Goal: Task Accomplishment & Management: Complete application form

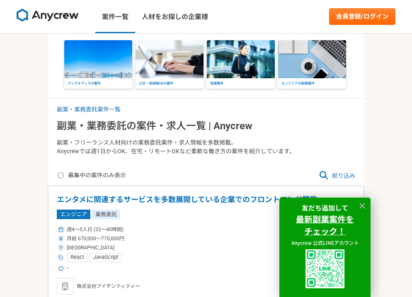
click at [108, 73] on img at bounding box center [98, 59] width 68 height 38
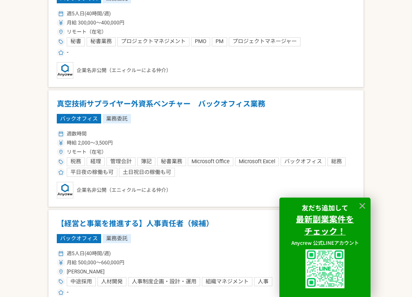
scroll to position [222, 0]
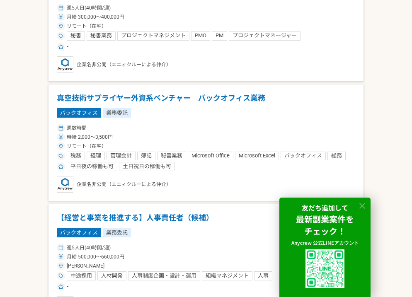
click at [362, 205] on icon at bounding box center [362, 206] width 10 height 10
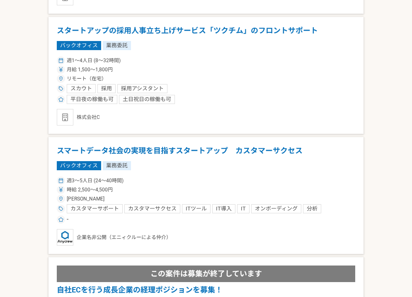
scroll to position [1982, 0]
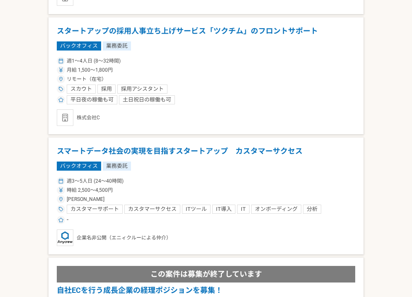
click at [176, 26] on h1 "スタートアップの採用人事立ち上げサービス「ツクチム」のフロントサポート" at bounding box center [206, 31] width 298 height 11
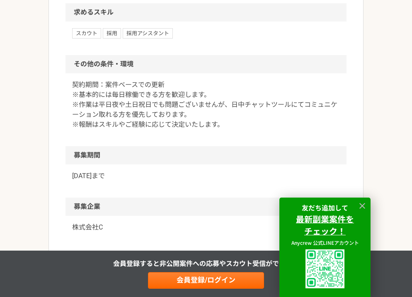
scroll to position [668, 0]
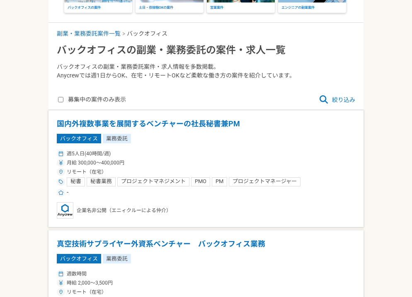
scroll to position [76, 0]
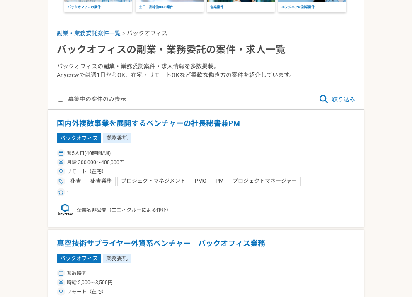
click at [64, 101] on label "募集中の案件のみ表示" at bounding box center [92, 99] width 68 height 10
click at [63, 101] on input "募集中の案件のみ表示" at bounding box center [60, 98] width 5 height 5
checkbox input "true"
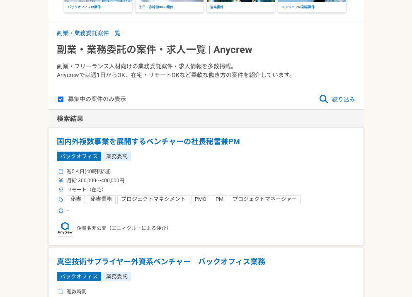
click at [343, 97] on span "絞り込み" at bounding box center [336, 99] width 36 height 10
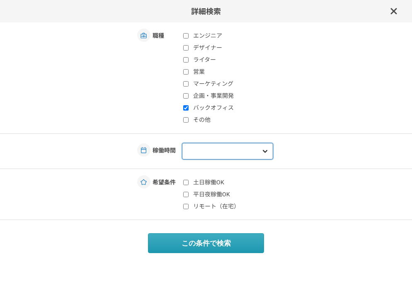
select select "3"
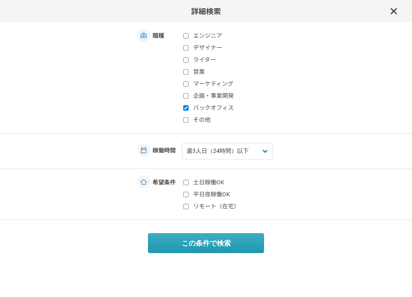
click at [200, 208] on label "リモート（在宅）" at bounding box center [232, 206] width 98 height 9
click at [188, 208] on input "リモート（在宅）" at bounding box center [185, 206] width 5 height 5
checkbox input "true"
click at [200, 232] on div "この条件で検索" at bounding box center [206, 240] width 412 height 40
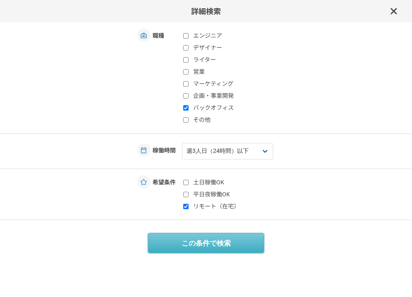
click at [199, 238] on button "この条件で検索" at bounding box center [206, 243] width 116 height 20
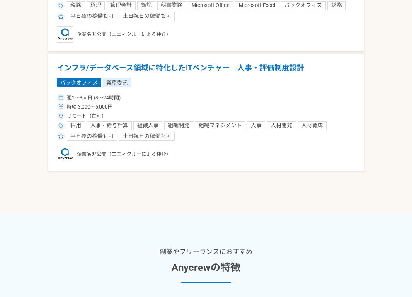
scroll to position [241, 0]
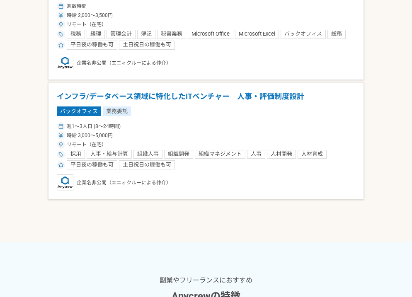
click at [166, 96] on h1 "インフラ/データベース領域に特化したITベンチャー　人事・評価制度設計" at bounding box center [206, 96] width 298 height 11
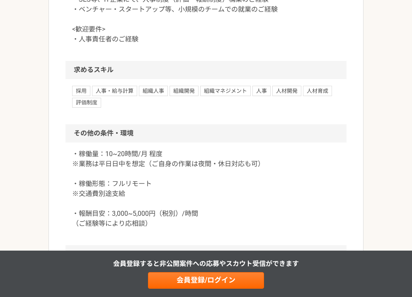
scroll to position [659, 0]
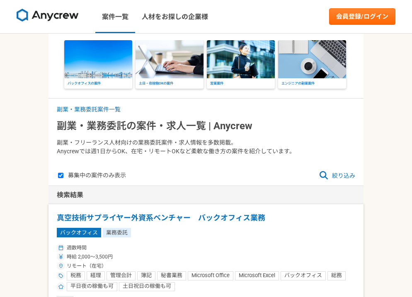
click at [146, 74] on img at bounding box center [169, 59] width 68 height 38
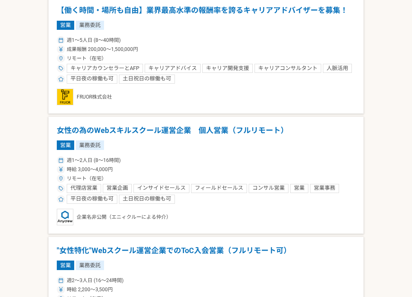
scroll to position [689, 0]
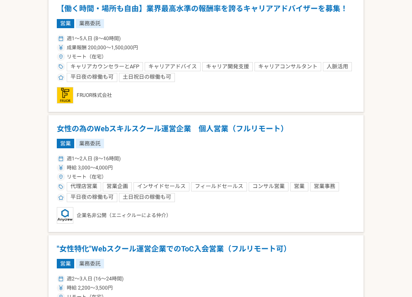
click at [167, 128] on h1 "女性の為のWebスキルスクール運営企業　個人営業（フルリモート）" at bounding box center [206, 128] width 298 height 11
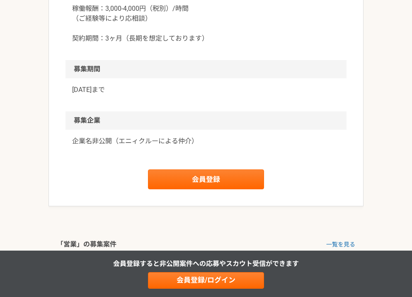
scroll to position [933, 0]
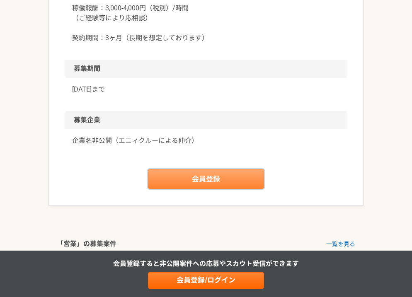
click at [174, 175] on link "会員登録" at bounding box center [206, 179] width 116 height 20
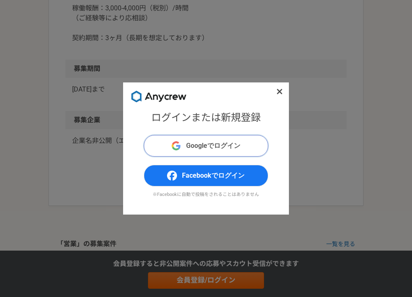
click at [195, 146] on span "Googleでログイン" at bounding box center [213, 146] width 54 height 10
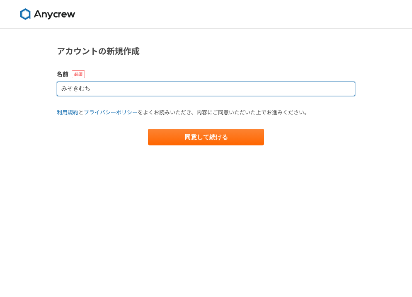
drag, startPoint x: 101, startPoint y: 87, endPoint x: 58, endPoint y: 90, distance: 43.6
click at [58, 90] on input "みそきむち" at bounding box center [206, 89] width 298 height 14
type input "平良奏"
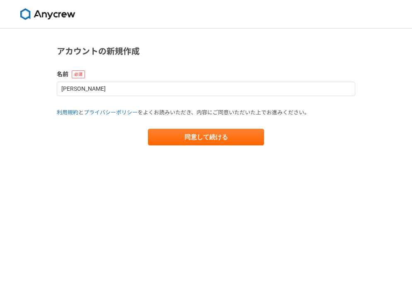
click at [142, 135] on div "同意して続ける" at bounding box center [206, 137] width 298 height 17
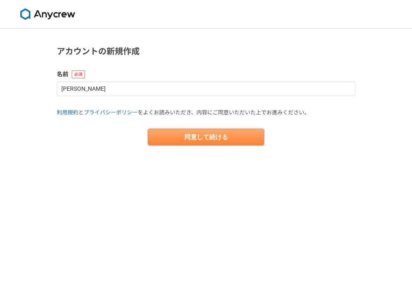
click at [158, 137] on button "同意して続ける" at bounding box center [206, 137] width 116 height 17
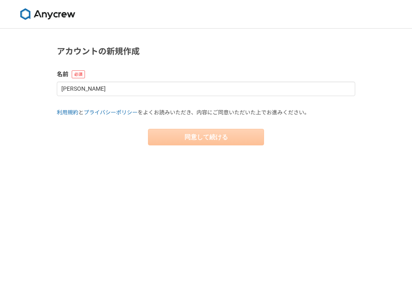
select select "13"
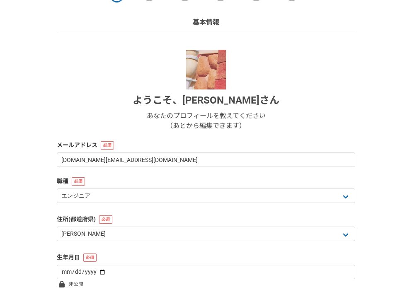
scroll to position [48, 0]
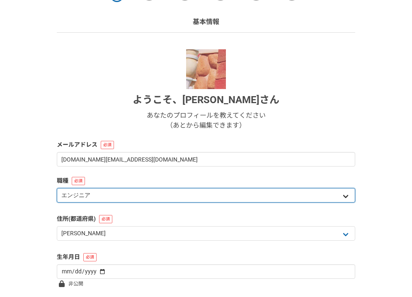
select select "8"
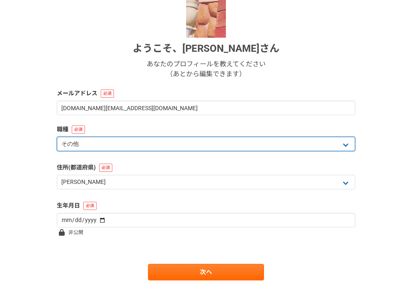
scroll to position [100, 0]
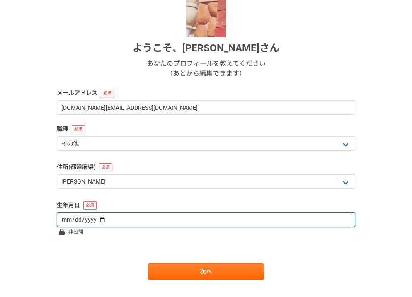
click at [106, 221] on input "date" at bounding box center [206, 219] width 298 height 14
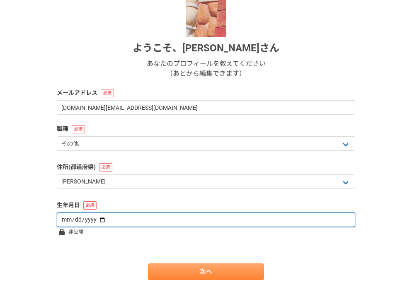
type input "1996-07-12"
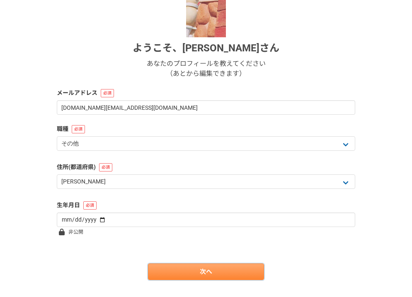
click at [157, 267] on link "次へ" at bounding box center [206, 271] width 116 height 17
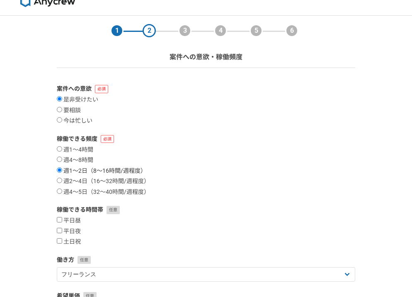
scroll to position [13, 0]
click at [78, 178] on label "週2〜4日（16〜32時間/週程度）" at bounding box center [103, 181] width 93 height 7
click at [62, 178] on input "週2〜4日（16〜32時間/週程度）" at bounding box center [59, 180] width 5 height 5
radio input "true"
click at [79, 169] on label "週1〜2日（8〜16時間/週程度）" at bounding box center [101, 170] width 89 height 7
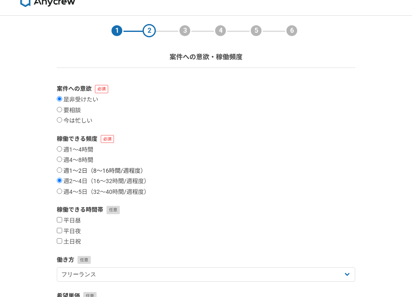
click at [62, 169] on input "週1〜2日（8〜16時間/週程度）" at bounding box center [59, 169] width 5 height 5
radio input "true"
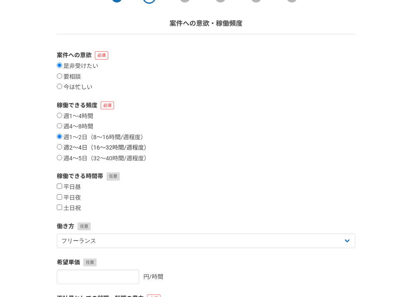
scroll to position [54, 0]
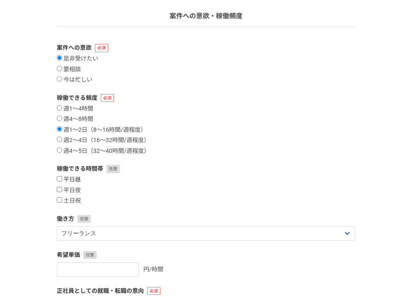
click at [72, 180] on label "平日昼" at bounding box center [69, 179] width 24 height 7
click at [62, 180] on input "平日昼" at bounding box center [59, 178] width 5 height 5
checkbox input "true"
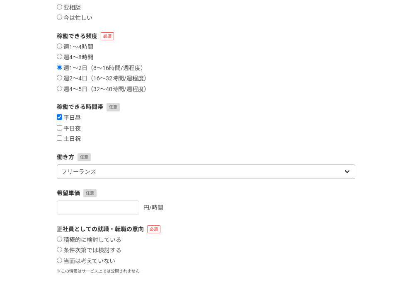
scroll to position [119, 0]
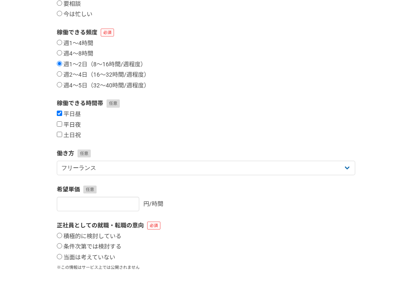
click at [77, 124] on label "平日夜" at bounding box center [69, 124] width 24 height 7
click at [62, 124] on input "平日夜" at bounding box center [59, 123] width 5 height 5
checkbox input "true"
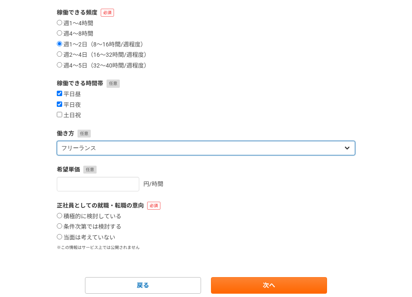
select select "sidejob"
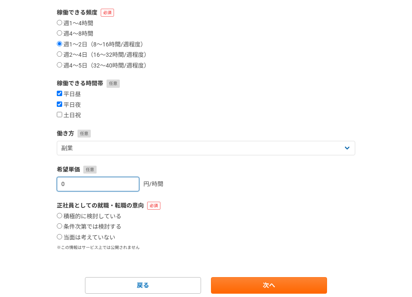
click at [131, 185] on input "0" at bounding box center [98, 184] width 82 height 14
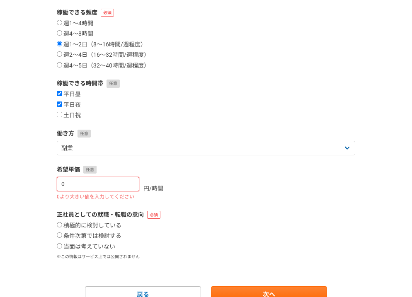
click at [127, 181] on input "0" at bounding box center [98, 184] width 82 height 14
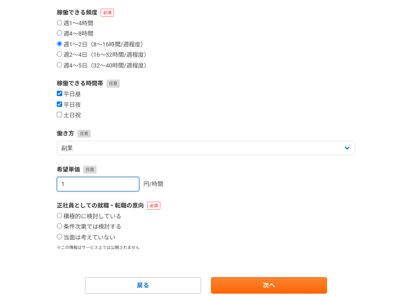
click at [130, 178] on input "1" at bounding box center [98, 184] width 82 height 14
click at [130, 178] on input "2" at bounding box center [98, 184] width 82 height 14
type input "3"
click at [130, 178] on input "3" at bounding box center [98, 184] width 82 height 14
click at [102, 183] on input "3" at bounding box center [98, 184] width 82 height 14
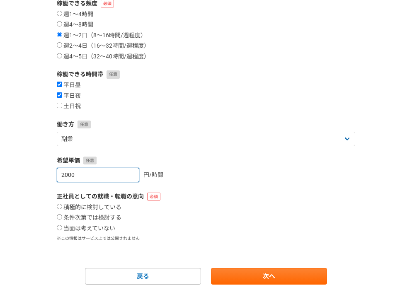
scroll to position [156, 0]
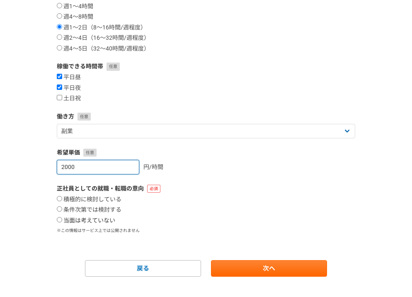
type input "2000"
click at [98, 217] on label "当面は考えていない" at bounding box center [86, 220] width 58 height 7
click at [62, 217] on input "当面は考えていない" at bounding box center [59, 219] width 5 height 5
radio input "true"
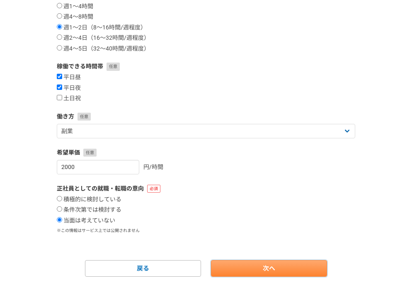
click at [248, 263] on link "次へ" at bounding box center [269, 268] width 116 height 17
select select
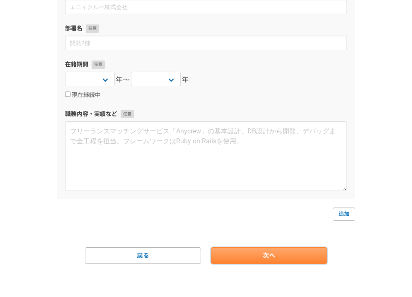
scroll to position [0, 0]
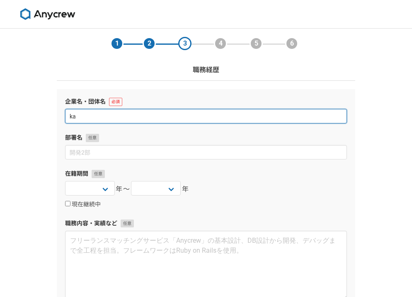
type input "k"
type input "株式会社プラチナム"
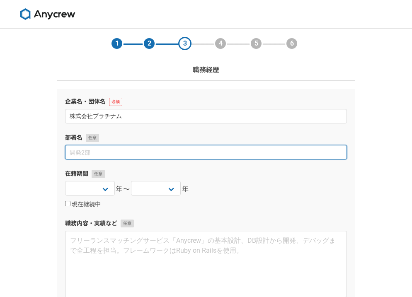
click at [127, 152] on input at bounding box center [206, 152] width 282 height 14
type input "第1コンサルティング局"
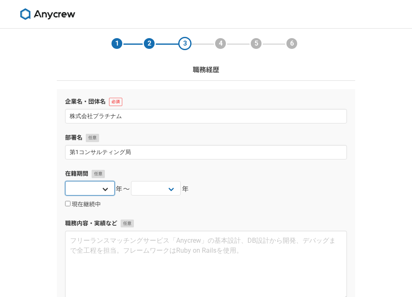
select select "2023"
select select "2025"
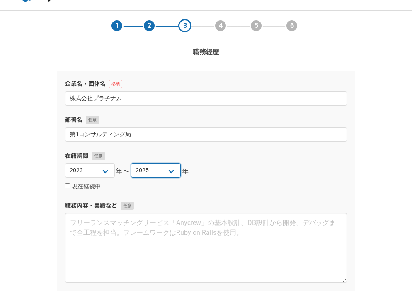
scroll to position [37, 0]
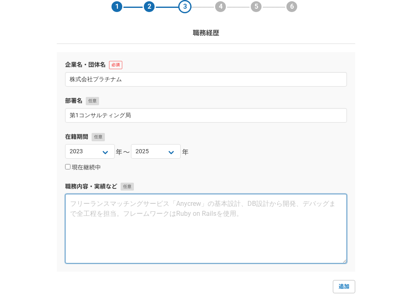
click at [128, 205] on textarea at bounding box center [206, 229] width 282 height 70
click at [101, 217] on textarea at bounding box center [206, 229] width 282 height 70
paste textarea "【業務内容】 インフラ企業・健康食品企業を中心に、広報サポート業務を担当 メディアリレーション構築、取材・マスコミ対応、プレスリリース配信補助 イベントの準備…"
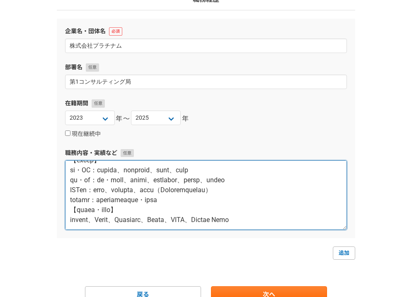
scroll to position [86, 0]
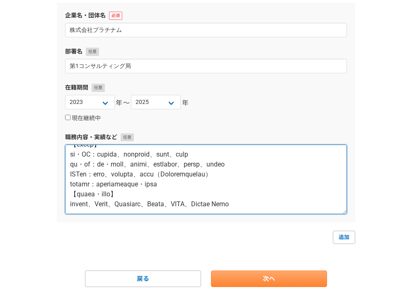
type textarea "【業務内容】 インフラ企業・健康食品企業を中心に、広報サポート業務を担当 メディアリレーション構築、取材・マスコミ対応、プレスリリース配信補助 イベントの準備…"
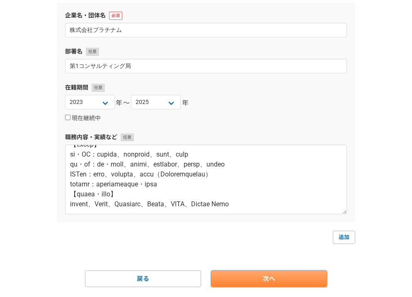
click at [250, 282] on link "次へ" at bounding box center [269, 278] width 116 height 17
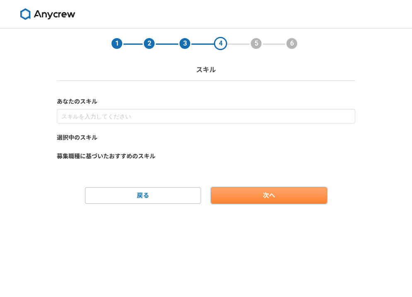
scroll to position [0, 0]
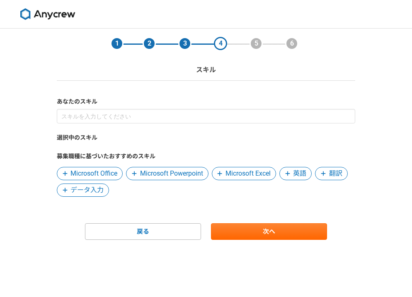
click at [239, 175] on span "Microsoft Excel" at bounding box center [247, 174] width 45 height 10
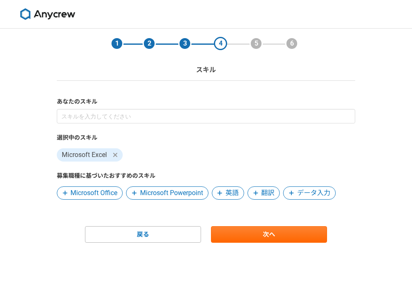
click at [94, 193] on span "Microsoft Office" at bounding box center [93, 193] width 47 height 10
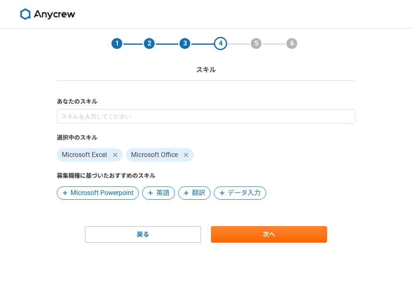
click at [126, 193] on span "Microsoft Powerpoint" at bounding box center [101, 193] width 63 height 10
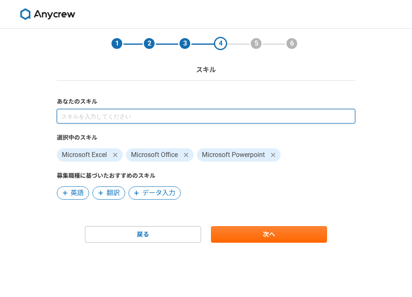
click at [120, 119] on input at bounding box center [206, 116] width 298 height 14
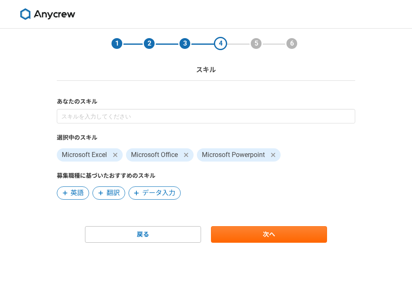
click at [146, 189] on span "データ入力" at bounding box center [158, 193] width 33 height 10
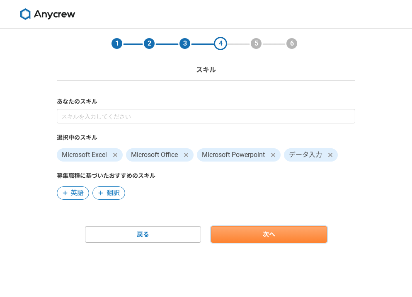
click at [273, 235] on link "次へ" at bounding box center [269, 234] width 116 height 17
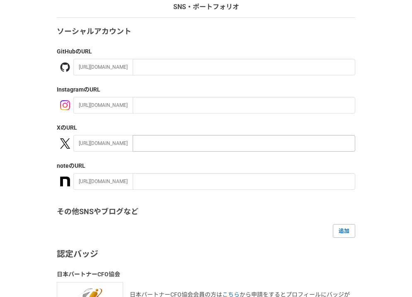
scroll to position [68, 0]
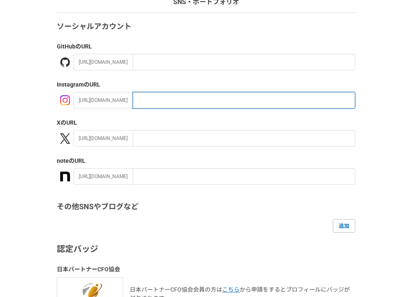
click at [162, 105] on input "text" at bounding box center [243, 100] width 222 height 17
paste input "https://www.instagram.com/misokimchi4834/"
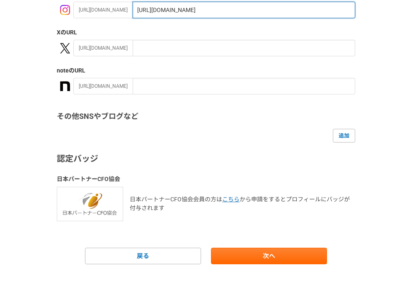
scroll to position [158, 0]
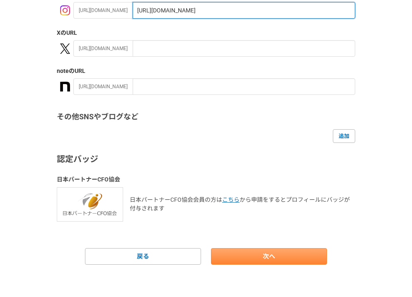
type input "https://www.instagram.com/misokimchi4834/"
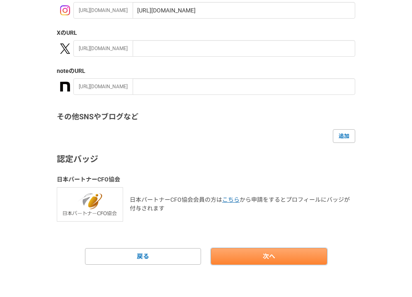
click at [240, 262] on link "次へ" at bounding box center [269, 256] width 116 height 17
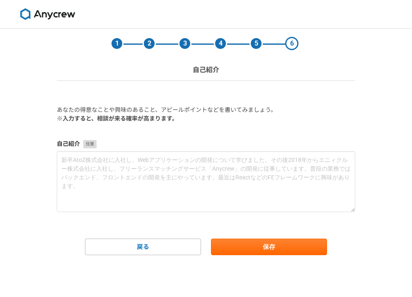
scroll to position [0, 0]
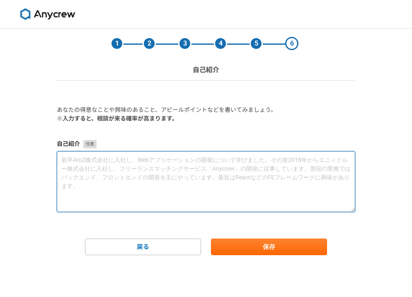
click at [150, 169] on textarea at bounding box center [206, 181] width 298 height 61
paste textarea "株式会社プラチナムにてPRコンサルタントとして勤務し、インフラ・健康食品企業の広報支援を担当。メディアリレーション構築、イベント運営補助、記事クリッピング業務…"
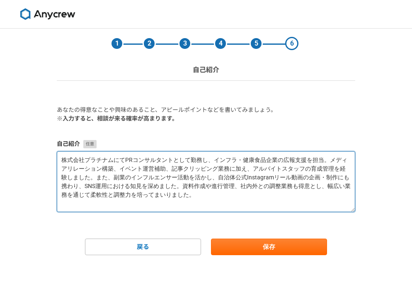
paste textarea "対応、イベント運営補助、記事クリッピングに加え、アルバイトスタッフの育成管理も行いました。また、副業では「4人年子ママのみそきむち」としてYouTube・In…"
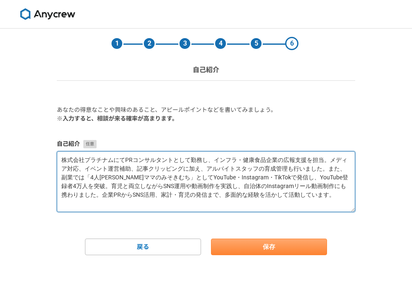
type textarea "株式会社プラチナムにてPRコンサルタントとして勤務し、インフラ・健康食品企業の広報支援を担当。メディア対応、イベント運営補助、記事クリッピングに加え、アルバイ…"
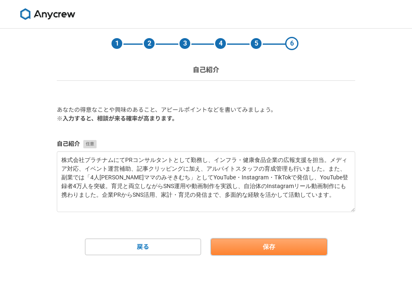
click at [236, 246] on button "保存" at bounding box center [269, 246] width 116 height 17
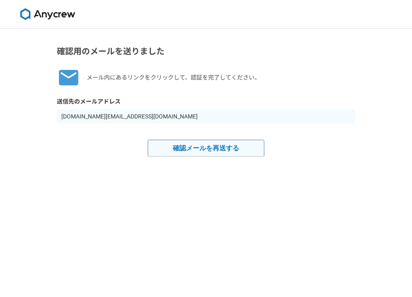
click at [181, 152] on button "確認メールを再送する" at bounding box center [206, 148] width 116 height 17
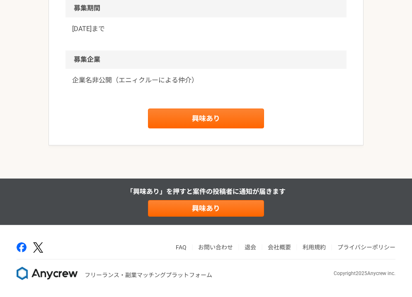
scroll to position [978, 0]
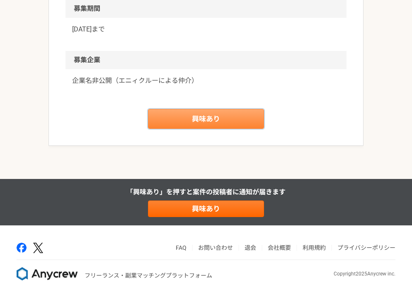
click at [194, 121] on link "興味あり" at bounding box center [206, 119] width 116 height 20
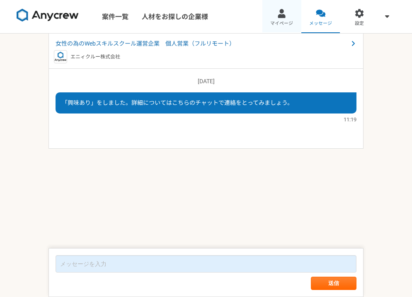
click at [276, 23] on span "マイページ" at bounding box center [281, 23] width 23 height 7
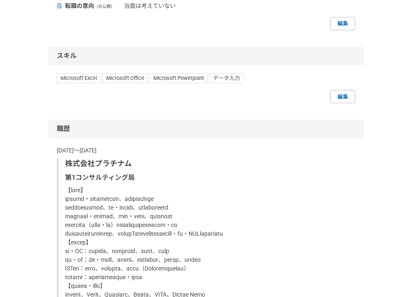
scroll to position [458, 0]
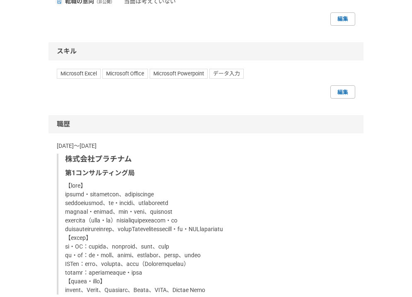
click at [329, 92] on div "編集" at bounding box center [206, 91] width 298 height 13
click at [340, 91] on link "編集" at bounding box center [342, 91] width 25 height 13
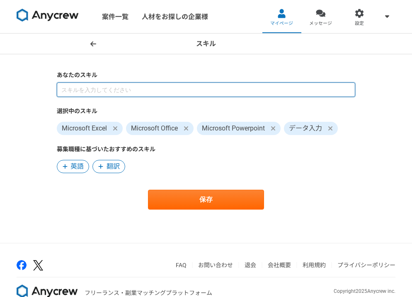
click at [178, 92] on input at bounding box center [206, 89] width 298 height 14
type input "premier"
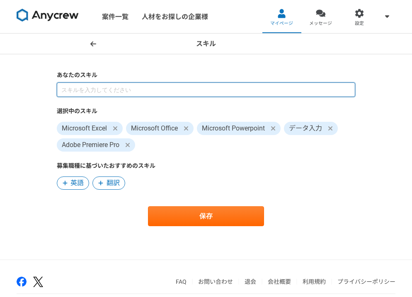
click at [120, 89] on input at bounding box center [206, 89] width 298 height 14
type input "ふ"
type input "Photo"
click at [123, 89] on input at bounding box center [206, 89] width 298 height 14
type input "CANVA"
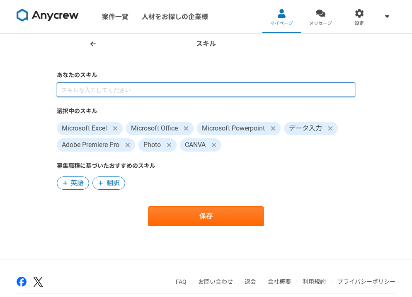
click at [125, 90] on input at bounding box center [206, 89] width 298 height 14
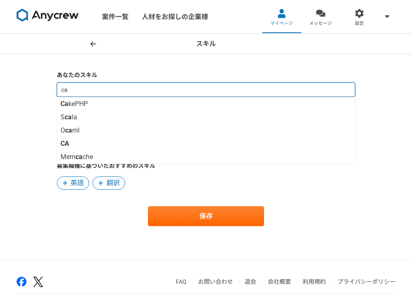
type input "c"
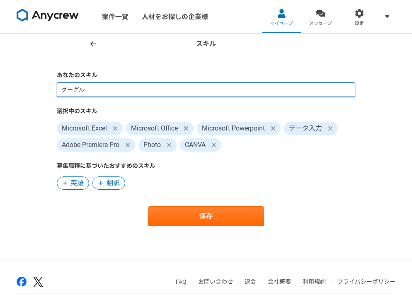
type input "Google"
click at [177, 90] on input at bounding box center [206, 89] width 298 height 14
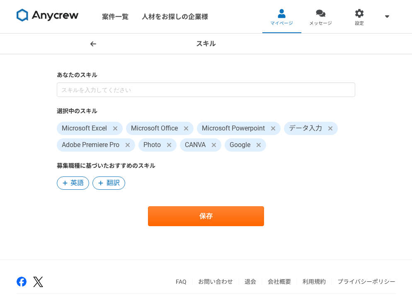
click at [250, 150] on span "Google" at bounding box center [244, 144] width 41 height 13
click at [243, 141] on span "Google" at bounding box center [244, 144] width 41 height 13
drag, startPoint x: 250, startPoint y: 142, endPoint x: 243, endPoint y: 142, distance: 7.5
click at [243, 142] on span "Google" at bounding box center [244, 144] width 41 height 13
drag, startPoint x: 231, startPoint y: 142, endPoint x: 254, endPoint y: 143, distance: 22.4
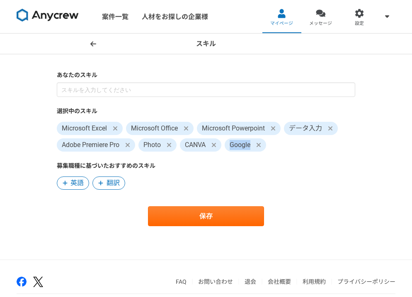
click at [254, 143] on span "Google" at bounding box center [244, 144] width 41 height 13
copy span "Google"
click at [263, 145] on span at bounding box center [258, 145] width 10 height 10
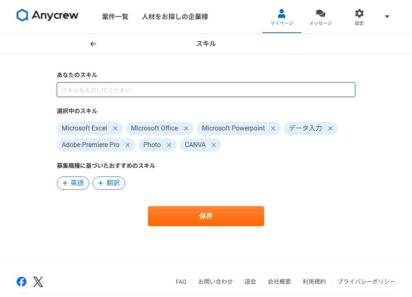
click at [200, 94] on input at bounding box center [206, 89] width 298 height 14
paste input "Google"
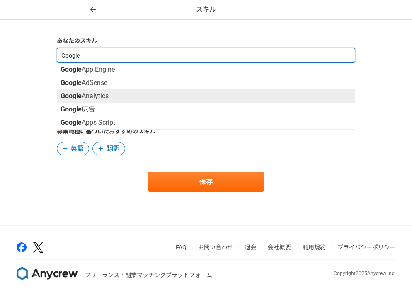
scroll to position [34, 0]
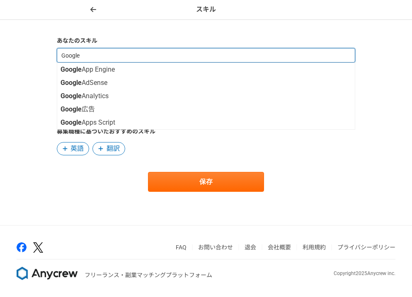
type input "Google"
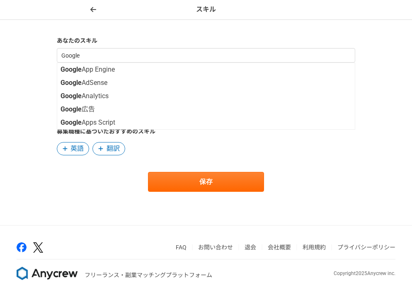
click at [95, 171] on form "あなたのスキル Google Google App Engine Google AdSense Google Analytics Google 広告 Goog…" at bounding box center [206, 113] width 298 height 155
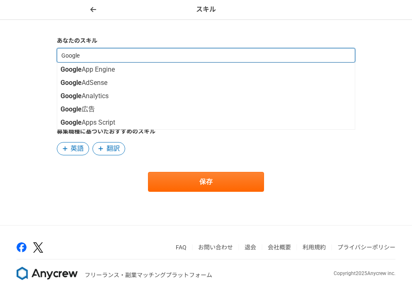
drag, startPoint x: 93, startPoint y: 56, endPoint x: 60, endPoint y: 56, distance: 32.7
click at [60, 56] on input "Google" at bounding box center [206, 55] width 298 height 14
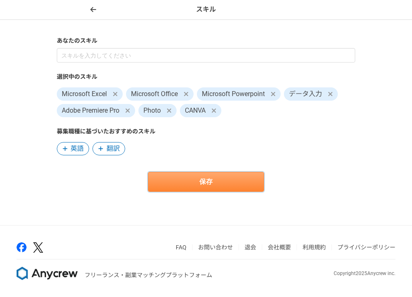
click at [210, 191] on button "保存" at bounding box center [206, 182] width 116 height 20
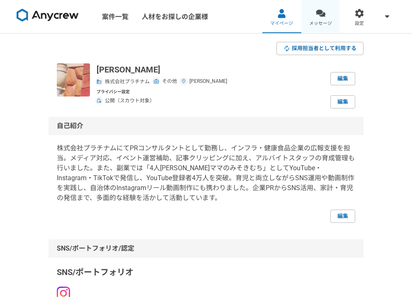
click at [321, 19] on link "メッセージ" at bounding box center [320, 16] width 39 height 33
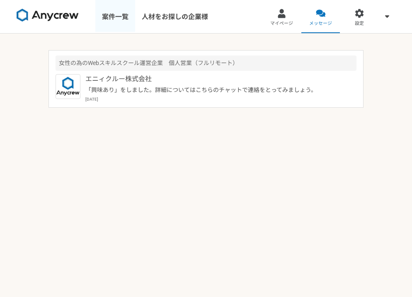
click at [116, 21] on link "案件一覧" at bounding box center [115, 16] width 40 height 33
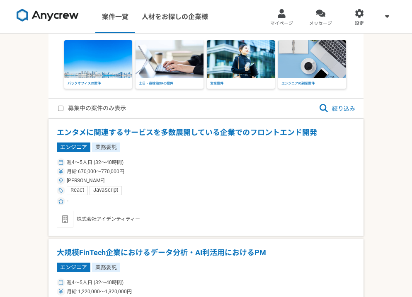
click at [105, 76] on img at bounding box center [98, 59] width 68 height 38
click at [283, 18] on link "マイページ" at bounding box center [281, 16] width 39 height 33
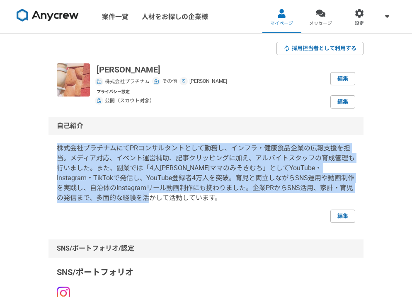
drag, startPoint x: 57, startPoint y: 151, endPoint x: 164, endPoint y: 195, distance: 116.2
click at [164, 195] on p "株式会社プラチナムにてPRコンサルタントとして勤務し、インフラ・健康食品企業の広報支援を担当。メディア対応、イベント運営補助、記事クリッピングに加え、アルバイ…" at bounding box center [206, 173] width 298 height 60
copy p "株式会社プラチナムにてPRコンサルタントとして勤務し、インフラ・健康食品企業の広報支援を担当。メディア対応、イベント運営補助、記事クリッピングに加え、アルバイ…"
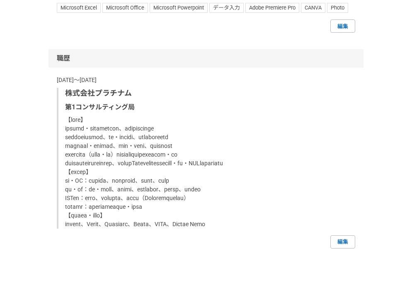
scroll to position [541, 0]
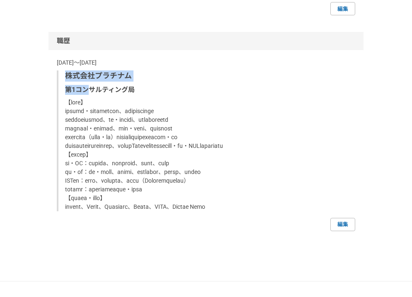
drag, startPoint x: 64, startPoint y: 74, endPoint x: 88, endPoint y: 85, distance: 26.1
click at [88, 85] on div "株式会社プラチナム 第1コンサルティング局" at bounding box center [206, 140] width 298 height 141
click at [73, 87] on p "第1コンサルティング局" at bounding box center [206, 90] width 283 height 10
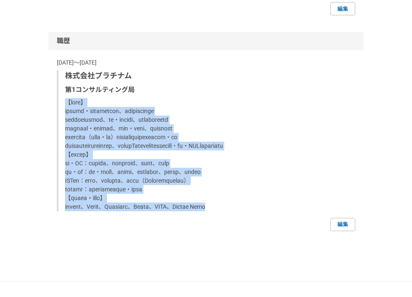
drag, startPoint x: 68, startPoint y: 100, endPoint x: 249, endPoint y: 213, distance: 213.7
click at [249, 211] on p at bounding box center [206, 154] width 283 height 113
copy p "【業務内容】 インフラ企業・健康食品企業を中心に、広報サポート業務を担当 メディアリレーション構築、取材・マスコミ対応、プレスリリース配信補助 イベントの準備…"
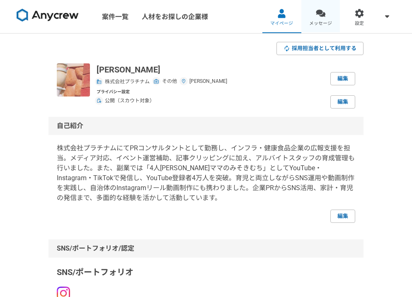
scroll to position [0, 0]
click at [323, 24] on span "メッセージ" at bounding box center [320, 23] width 23 height 7
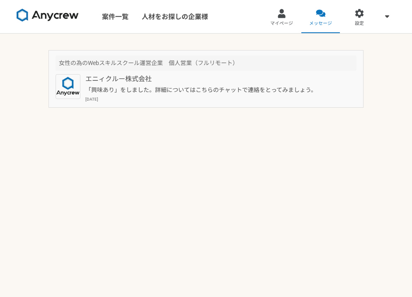
click at [224, 77] on p "エニィクルー株式会社" at bounding box center [207, 79] width 244 height 10
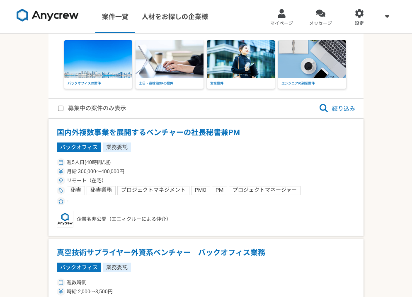
click at [328, 112] on span "絞り込み" at bounding box center [336, 109] width 36 height 10
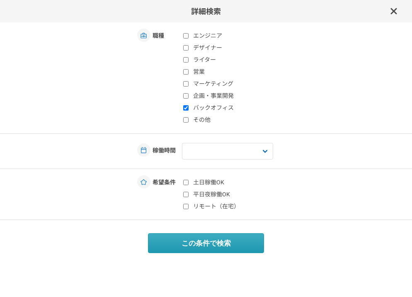
click at [195, 206] on label "リモート（在宅）" at bounding box center [232, 206] width 98 height 9
click at [188, 206] on input "リモート（在宅）" at bounding box center [185, 206] width 5 height 5
checkbox input "true"
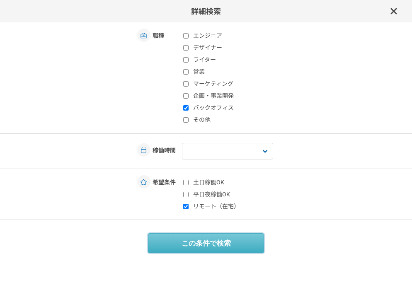
click at [194, 248] on button "この条件で検索" at bounding box center [206, 243] width 116 height 20
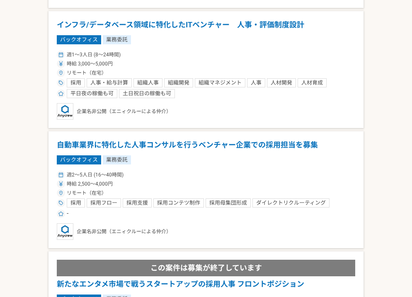
scroll to position [366, 0]
click at [163, 141] on h1 "自動車業界に特化した人事コンサルを行うベンチャー企業での採用担当を募集" at bounding box center [206, 145] width 298 height 11
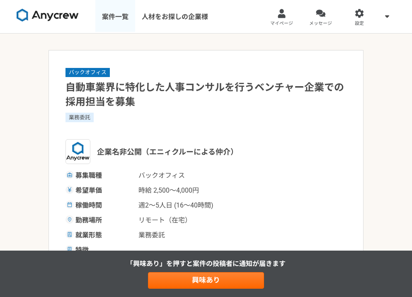
click at [128, 17] on link "案件一覧" at bounding box center [115, 16] width 40 height 33
